Goal: Transaction & Acquisition: Purchase product/service

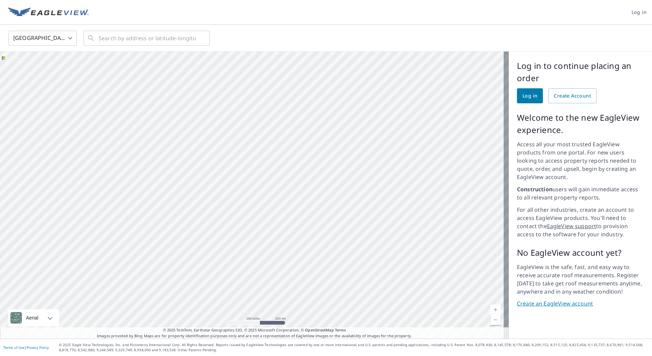
drag, startPoint x: 280, startPoint y: 92, endPoint x: 283, endPoint y: 202, distance: 110.5
click at [283, 202] on div at bounding box center [254, 194] width 509 height 287
click at [242, 159] on div at bounding box center [254, 194] width 509 height 287
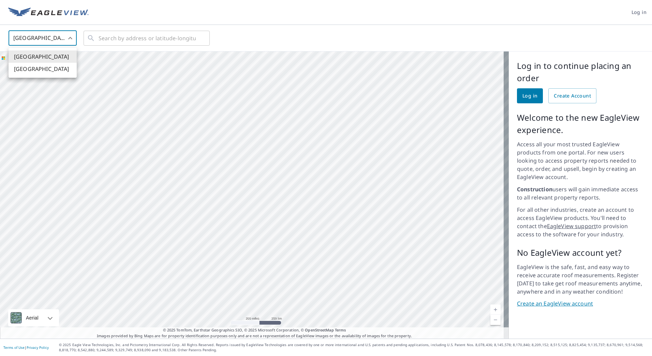
click at [70, 41] on body "Log in [GEOGRAPHIC_DATA] US ​ ​ Aerial Road A standard road map Aerial A detail…" at bounding box center [326, 178] width 652 height 356
click at [36, 70] on li "[GEOGRAPHIC_DATA]" at bounding box center [43, 69] width 68 height 12
type input "CA"
click at [222, 60] on div at bounding box center [254, 194] width 509 height 287
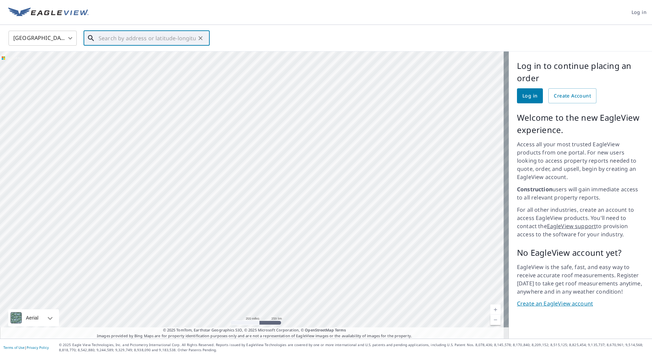
click at [107, 39] on input "text" at bounding box center [147, 38] width 97 height 19
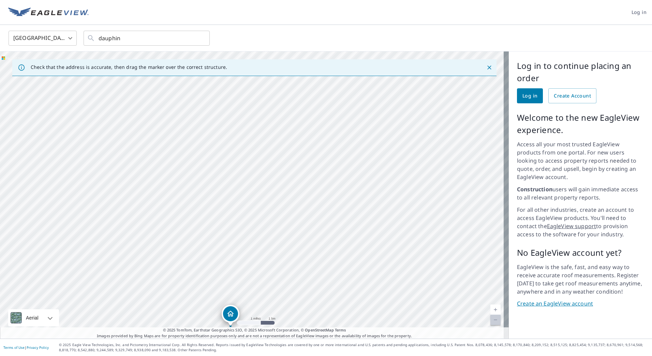
drag, startPoint x: 444, startPoint y: 183, endPoint x: 398, endPoint y: 221, distance: 59.6
click at [401, 234] on div "DAUPHIN MB DAUPHIN MB" at bounding box center [254, 194] width 509 height 287
drag, startPoint x: 424, startPoint y: 248, endPoint x: 422, endPoint y: 266, distance: 18.2
click at [422, 266] on div "DAUPHIN MB DAUPHIN MB" at bounding box center [254, 194] width 509 height 287
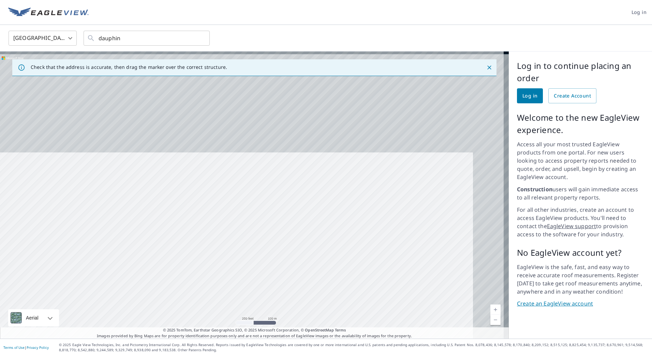
drag, startPoint x: 411, startPoint y: 246, endPoint x: 400, endPoint y: 278, distance: 33.3
click at [400, 278] on div "DAUPHIN MB DAUPHIN MB" at bounding box center [254, 194] width 509 height 287
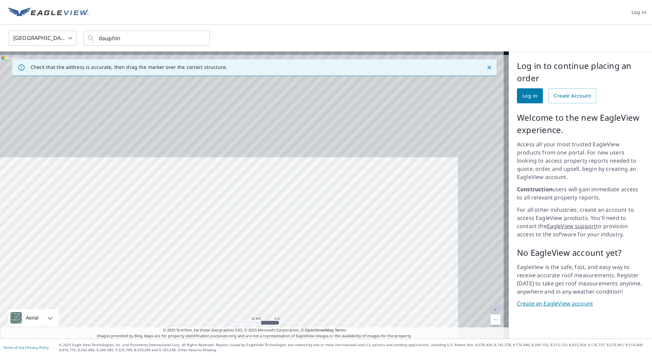
drag, startPoint x: 399, startPoint y: 168, endPoint x: 341, endPoint y: 304, distance: 148.3
click at [341, 304] on div "DAUPHIN MB DAUPHIN MB" at bounding box center [254, 194] width 509 height 287
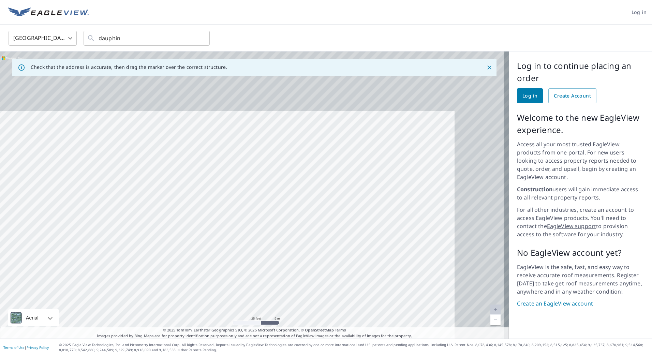
drag, startPoint x: 333, startPoint y: 231, endPoint x: 273, endPoint y: 282, distance: 77.9
click at [273, 282] on div "DAUPHIN MB DAUPHIN MB" at bounding box center [254, 194] width 509 height 287
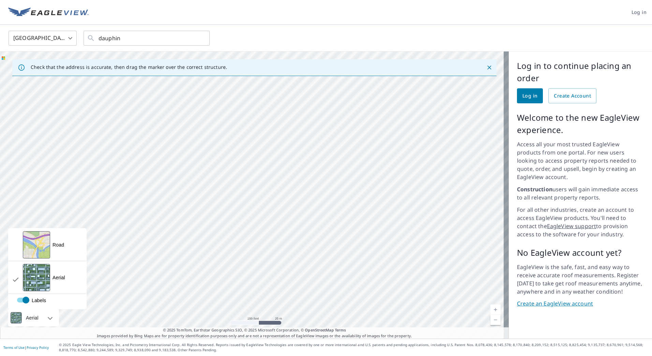
click at [43, 317] on div at bounding box center [43, 317] width 4 height 17
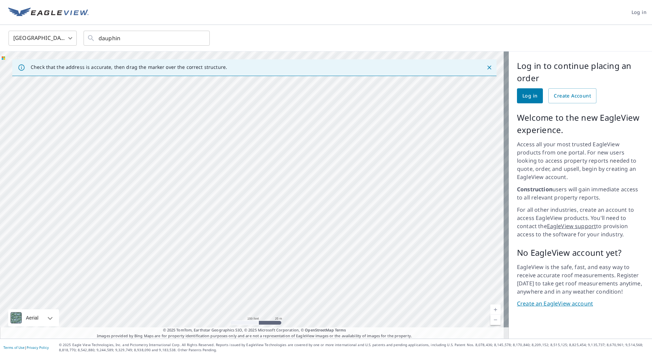
click at [41, 313] on div at bounding box center [43, 317] width 4 height 17
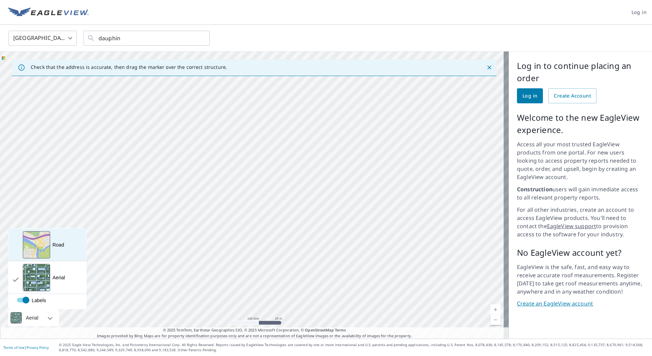
click at [47, 257] on div "View aerial and more..." at bounding box center [36, 244] width 27 height 27
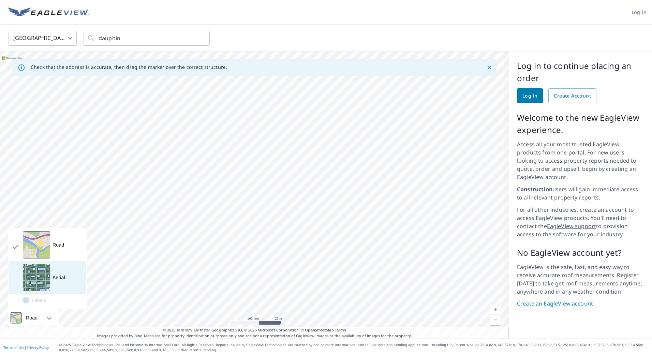
click at [44, 289] on div "View aerial and more..." at bounding box center [36, 277] width 27 height 27
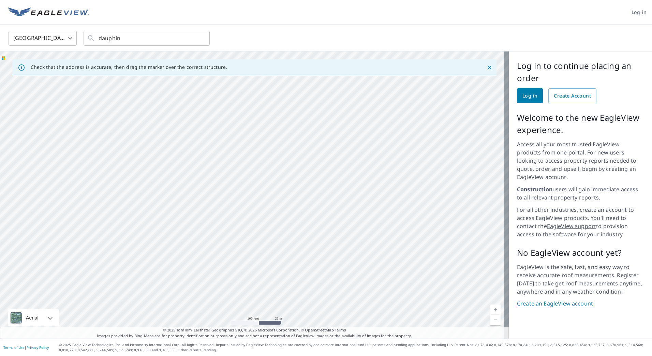
click at [325, 234] on div "DAUPHIN MB DAUPHIN MB" at bounding box center [254, 194] width 509 height 287
click at [456, 150] on div "DAUPHIN MB DAUPHIN MB" at bounding box center [254, 194] width 509 height 287
drag, startPoint x: 251, startPoint y: 183, endPoint x: 430, endPoint y: 92, distance: 200.5
click at [430, 92] on div "DAUPHIN MB DAUPHIN MB" at bounding box center [254, 194] width 509 height 287
drag, startPoint x: 404, startPoint y: 212, endPoint x: 272, endPoint y: 226, distance: 132.9
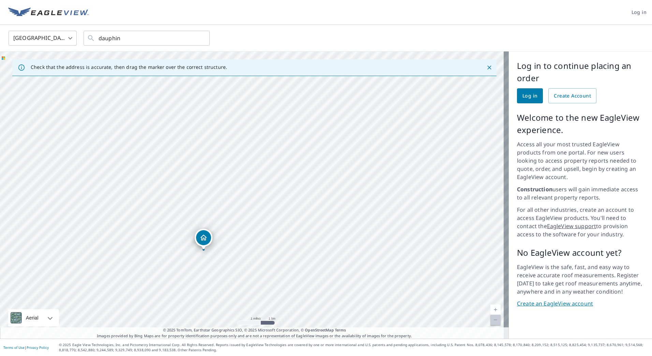
click at [272, 226] on div "DAUPHIN MB DAUPHIN MB" at bounding box center [254, 194] width 509 height 287
drag, startPoint x: 199, startPoint y: 239, endPoint x: 349, endPoint y: 105, distance: 201.1
click at [349, 105] on div "DAUPHIN MB DAUPHIN MB" at bounding box center [254, 194] width 509 height 287
drag, startPoint x: 274, startPoint y: 300, endPoint x: 279, endPoint y: 238, distance: 62.2
click at [279, 238] on div "DAUPHIN MB DAUPHIN MB" at bounding box center [254, 194] width 509 height 287
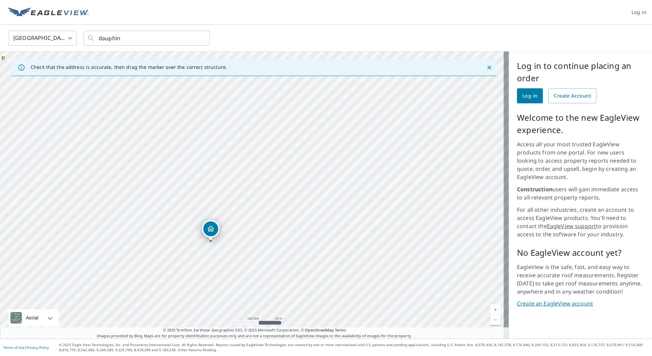
click at [211, 229] on icon "Dropped pin, building 1, Residential property, DAUPHIN MB DAUPHIN MB" at bounding box center [210, 229] width 7 height 6
click at [249, 180] on strong "DAUPHIN MB" at bounding box center [259, 178] width 30 height 5
click at [249, 180] on icon "Dropped pin, building 1, Residential property, DAUPHIN MB DAUPHIN MB" at bounding box center [252, 182] width 8 height 8
click at [228, 180] on div "Dropped pin, building 1, Residential property, DAUPHIN MB DAUPHIN MB" at bounding box center [233, 181] width 15 height 15
click at [137, 197] on div "Dropped pin, building 1, Residential property, DAUPHIN MB DAUPHIN MB" at bounding box center [141, 195] width 15 height 15
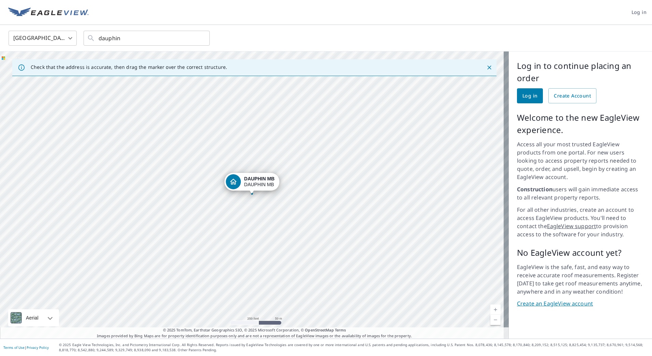
drag, startPoint x: 237, startPoint y: 185, endPoint x: 233, endPoint y: 181, distance: 5.5
click at [233, 181] on div "DAUPHIN MB DAUPHIN MB" at bounding box center [254, 194] width 509 height 287
click at [233, 181] on icon "Dropped pin, building 1, Residential property, DAUPHIN MB DAUPHIN MB" at bounding box center [233, 182] width 8 height 8
click at [249, 182] on div "DAUPHIN MB DAUPHIN MB" at bounding box center [254, 194] width 509 height 287
click at [249, 182] on icon "Dropped pin, building 1, Residential property, DAUPHIN MB DAUPHIN MB" at bounding box center [252, 182] width 8 height 8
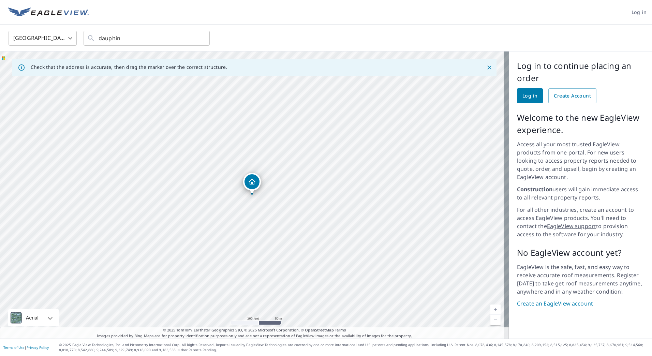
click at [249, 182] on icon "Dropped pin, building 1, Residential property, DAUPHIN MB DAUPHIN MB" at bounding box center [252, 182] width 8 height 8
click at [249, 182] on div "DAUPHIN MB DAUPHIN MB" at bounding box center [259, 182] width 30 height 12
click at [249, 181] on div "DAUPHIN MB DAUPHIN MB" at bounding box center [254, 194] width 509 height 287
click at [249, 178] on icon "Dropped pin, building 1, Residential property, DAUPHIN MB DAUPHIN MB" at bounding box center [252, 182] width 8 height 8
click at [249, 179] on div "DAUPHIN MB DAUPHIN MB" at bounding box center [254, 194] width 509 height 287
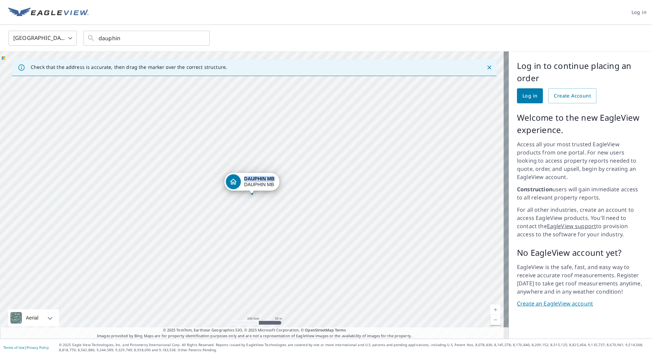
click at [249, 179] on strong "DAUPHIN MB" at bounding box center [259, 178] width 30 height 5
click at [249, 180] on div "DAUPHIN MB DAUPHIN MB" at bounding box center [254, 194] width 509 height 287
click at [250, 179] on div "DAUPHIN MB DAUPHIN MB" at bounding box center [254, 194] width 509 height 287
click at [253, 183] on div "DAUPHIN MB DAUPHIN MB" at bounding box center [254, 194] width 509 height 287
click at [254, 185] on div "DAUPHIN MB DAUPHIN MB" at bounding box center [254, 194] width 509 height 287
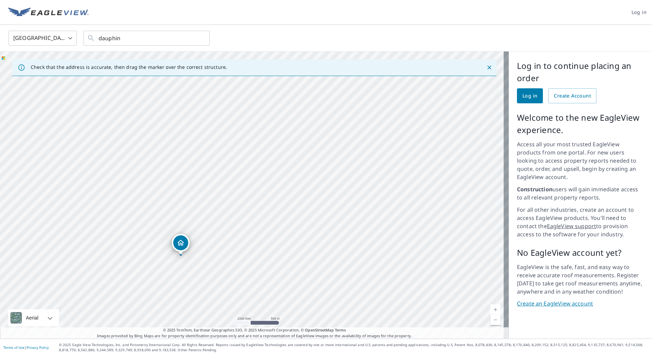
drag, startPoint x: 272, startPoint y: 185, endPoint x: 155, endPoint y: 250, distance: 133.4
click at [155, 250] on div "DAUPHIN MB DAUPHIN MB" at bounding box center [254, 194] width 509 height 287
drag, startPoint x: 260, startPoint y: 209, endPoint x: 164, endPoint y: 287, distance: 124.4
click at [97, 301] on div "DAUPHIN MB DAUPHIN MB" at bounding box center [254, 194] width 509 height 287
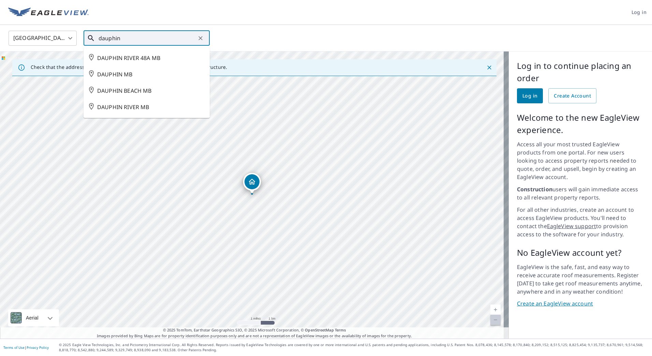
click at [139, 39] on input "dauphin" at bounding box center [147, 38] width 97 height 19
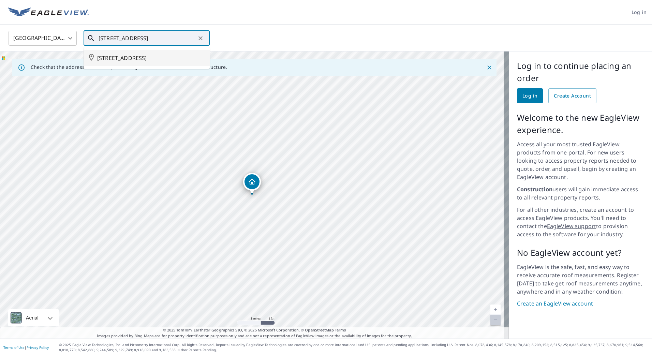
click at [139, 62] on span "[STREET_ADDRESS]" at bounding box center [150, 58] width 107 height 8
type input "[STREET_ADDRESS]"
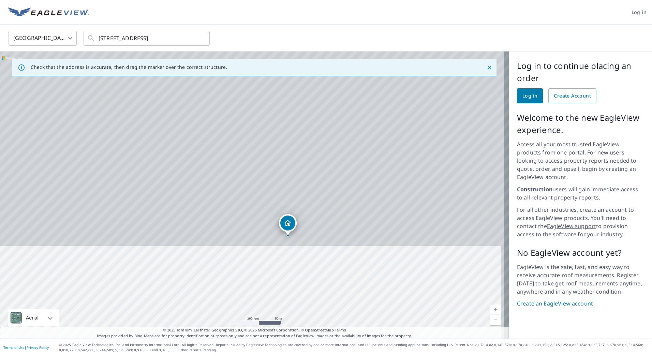
drag, startPoint x: 319, startPoint y: 145, endPoint x: 310, endPoint y: 316, distance: 172.0
click at [312, 325] on div "[STREET_ADDRESS]" at bounding box center [254, 194] width 509 height 287
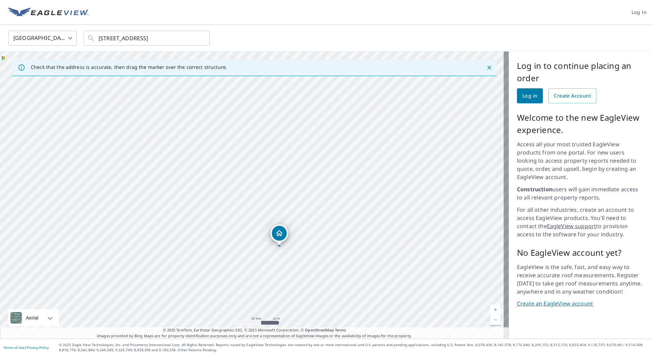
click at [278, 231] on div "[STREET_ADDRESS]" at bounding box center [254, 194] width 509 height 287
click at [253, 181] on icon "Dropped pin, building 1, Residential property, 8 PARKWAY ST DAUPHIN MB R7N3A7" at bounding box center [252, 182] width 8 height 8
click at [250, 179] on strong "[STREET_ADDRESS]" at bounding box center [259, 178] width 48 height 5
click at [250, 179] on icon "Dropped pin, building 1, Residential property, 8 PARKWAY ST DAUPHIN MB R7N3A7" at bounding box center [252, 182] width 8 height 8
drag, startPoint x: 145, startPoint y: 159, endPoint x: 109, endPoint y: 141, distance: 39.9
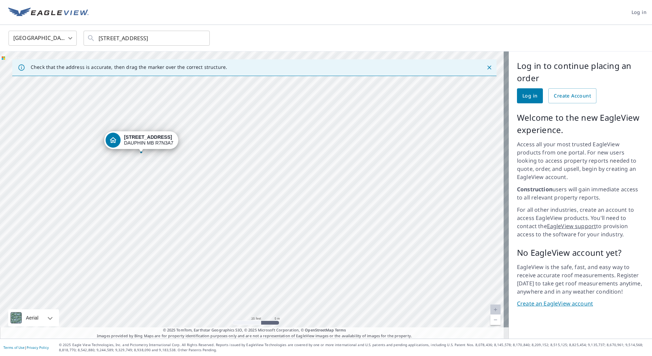
click at [109, 141] on div "[STREET_ADDRESS]" at bounding box center [254, 194] width 509 height 287
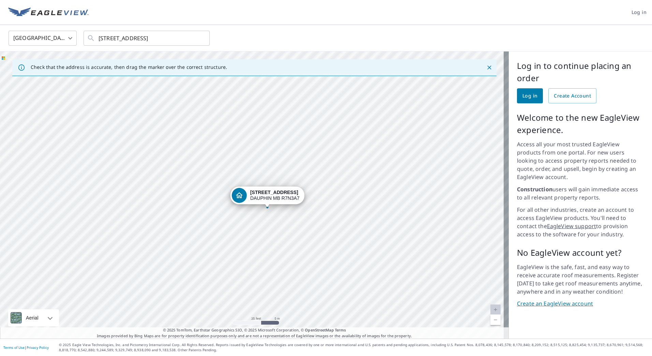
drag, startPoint x: 248, startPoint y: 181, endPoint x: 263, endPoint y: 194, distance: 20.5
click at [263, 194] on div "[STREET_ADDRESS]" at bounding box center [254, 194] width 509 height 287
click at [252, 183] on div "[STREET_ADDRESS]" at bounding box center [259, 182] width 49 height 12
click at [252, 183] on icon "Dropped pin, building 1, Residential property, 8 PARKWAY ST DAUPHIN MB R7N3A7" at bounding box center [252, 182] width 7 height 6
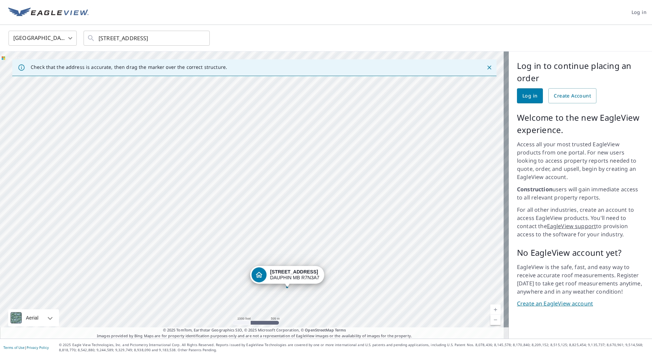
click at [42, 13] on img at bounding box center [48, 12] width 80 height 10
